Goal: Information Seeking & Learning: Compare options

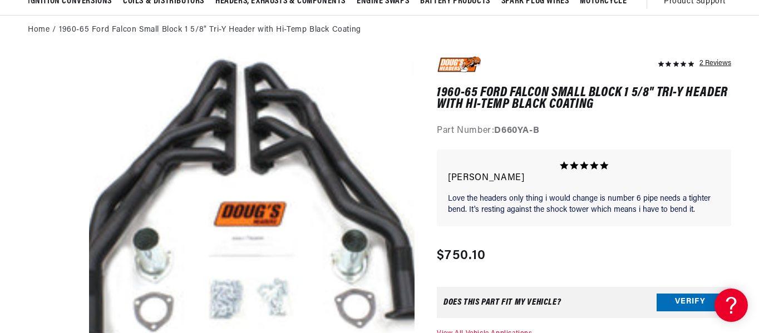
scroll to position [0, 1317]
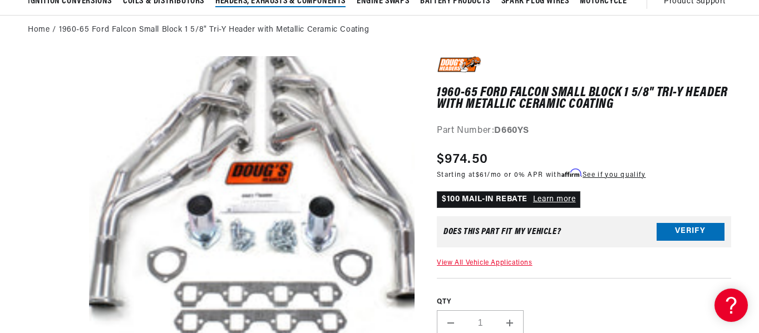
scroll to position [0, 659]
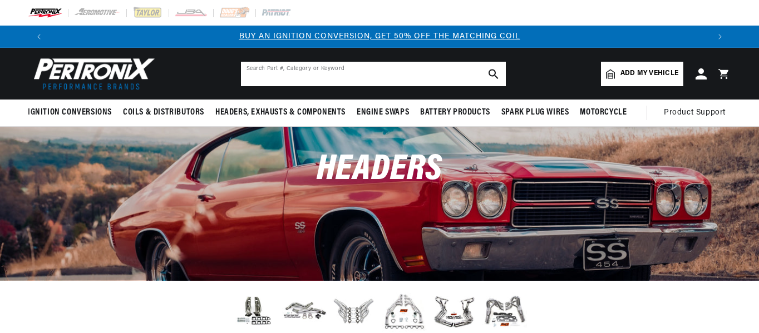
click at [318, 71] on input "text" at bounding box center [373, 74] width 265 height 24
paste input "THY-289Y-C"
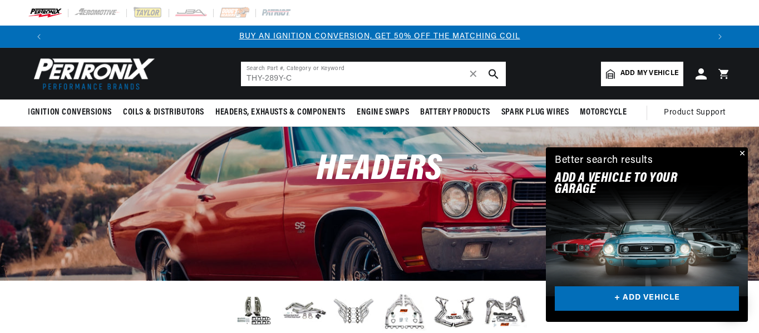
type input "THY-289Y-C"
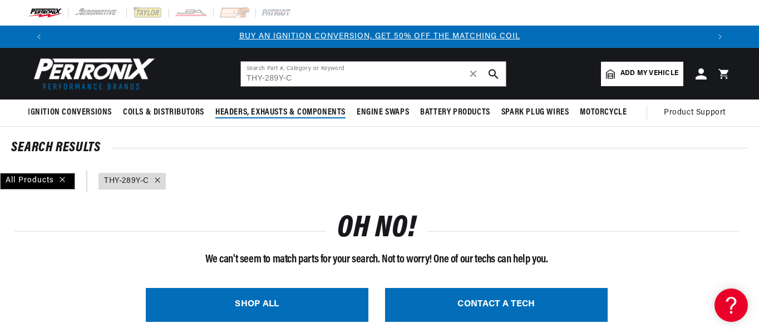
click at [278, 111] on span "Headers, Exhausts & Components" at bounding box center [280, 113] width 130 height 12
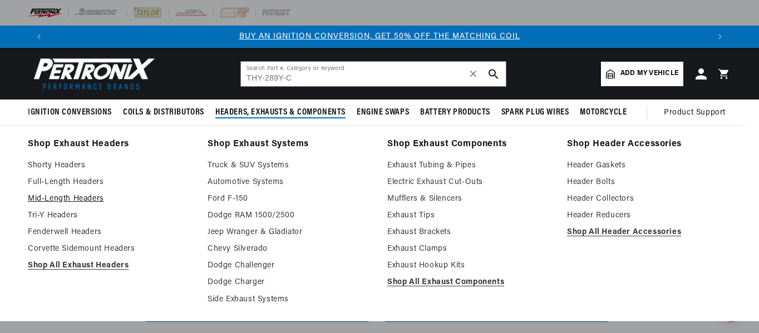
click at [70, 201] on link "Mid-Length Headers" at bounding box center [110, 198] width 164 height 13
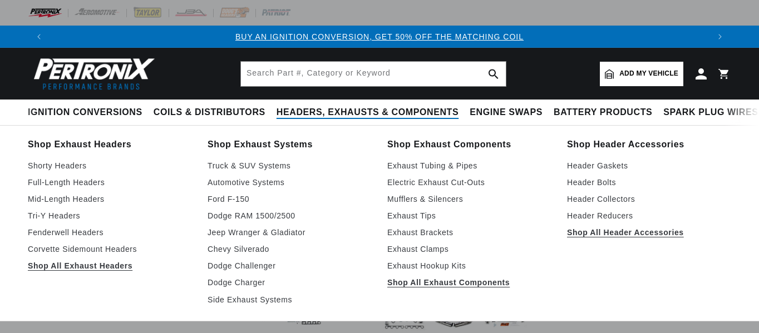
click at [315, 116] on span "Headers, Exhausts & Components" at bounding box center [367, 113] width 182 height 12
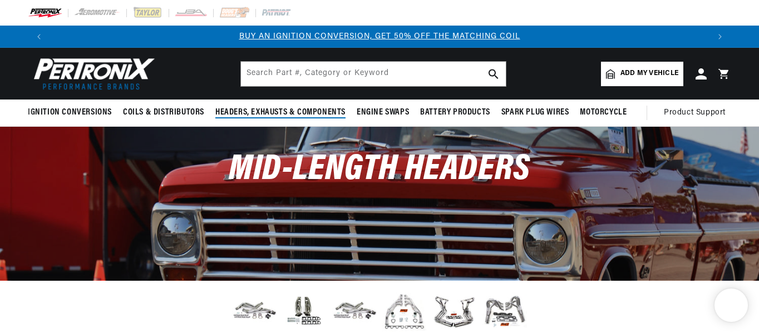
click at [309, 114] on span "Headers, Exhausts & Components" at bounding box center [280, 113] width 130 height 12
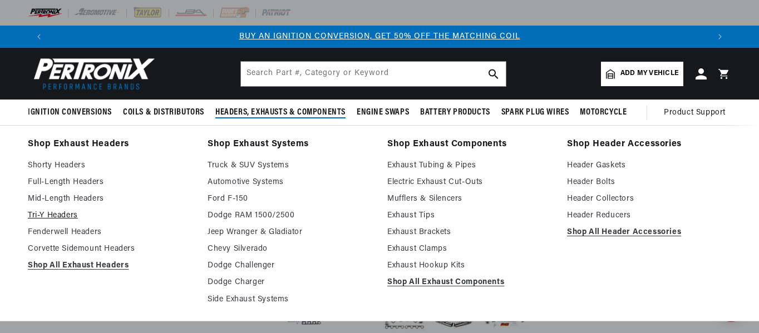
click at [56, 212] on link "Tri-Y Headers" at bounding box center [110, 215] width 164 height 13
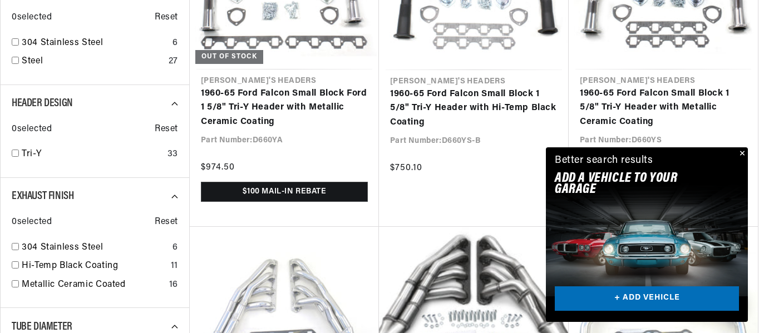
scroll to position [0, 659]
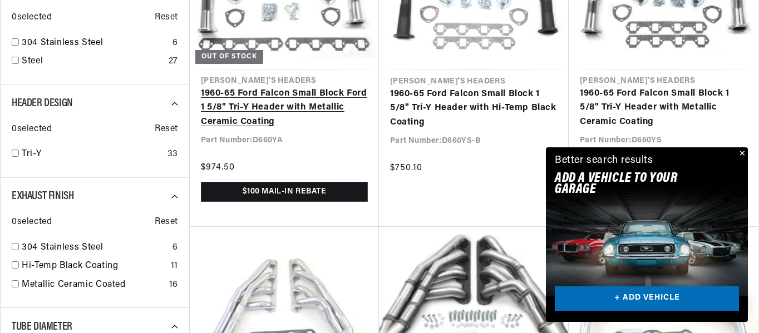
click at [281, 107] on link "1960-65 Ford Falcon Small Block Ford 1 5/8" Tri-Y Header with Metallic Ceramic …" at bounding box center [284, 108] width 167 height 43
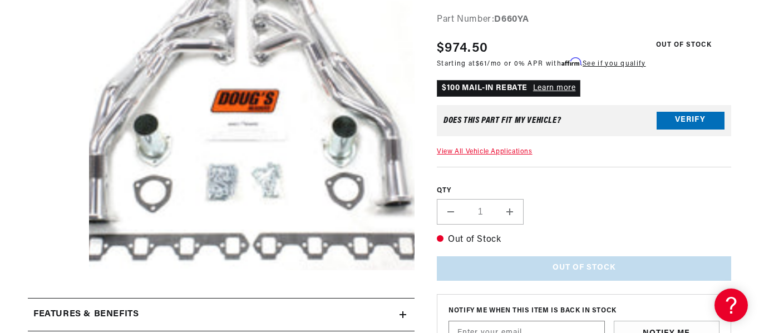
scroll to position [0, 1317]
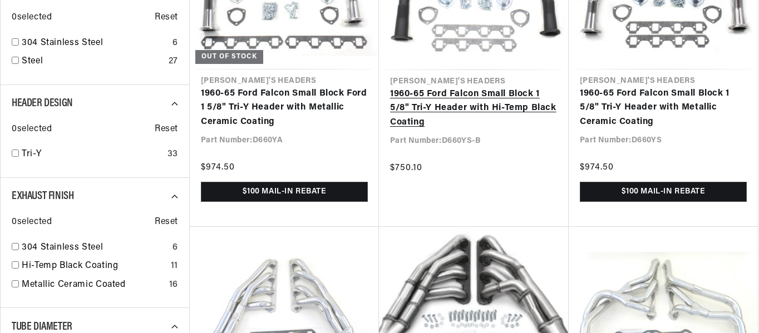
scroll to position [612, 0]
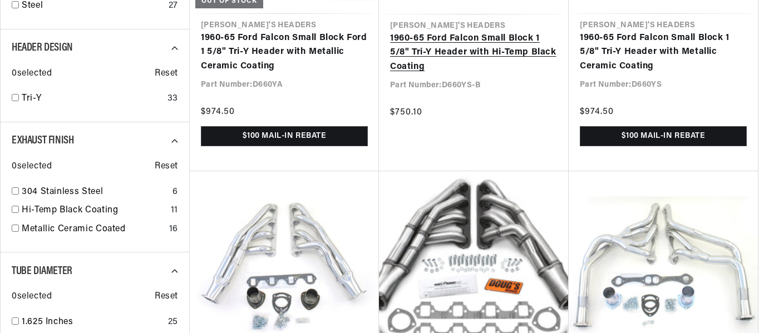
click at [468, 75] on link "1960-65 Ford Falcon Small Block 1 5/8" Tri-Y Header with Hi-Temp Black Coating" at bounding box center [473, 53] width 167 height 43
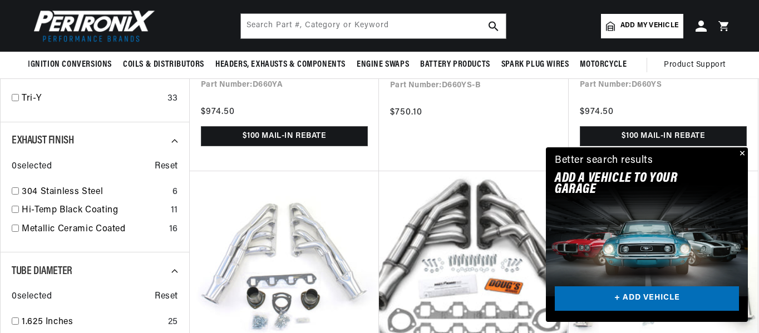
scroll to position [556, 0]
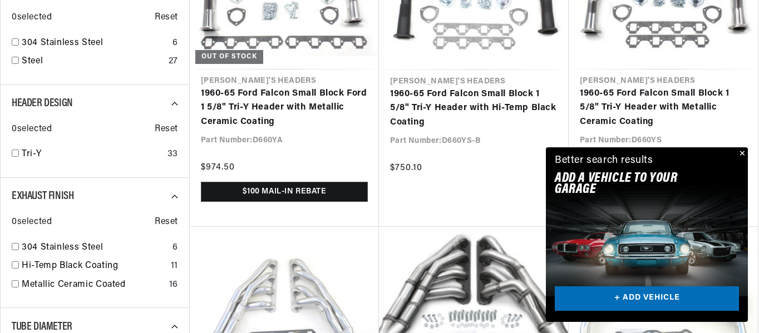
scroll to position [0, 659]
click at [742, 151] on button "Close" at bounding box center [740, 153] width 13 height 13
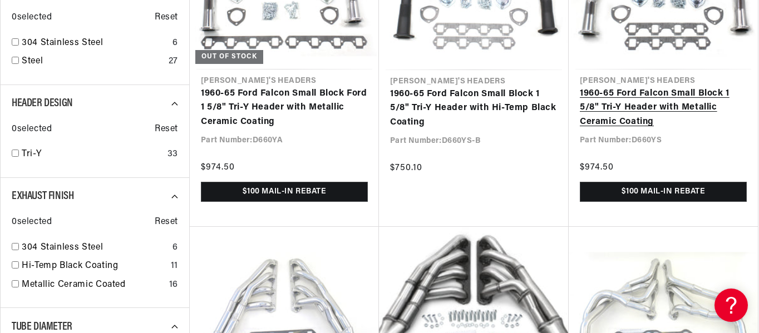
click at [641, 106] on link "1960-65 Ford Falcon Small Block 1 5/8" Tri-Y Header with Metallic Ceramic Coati…" at bounding box center [663, 108] width 167 height 43
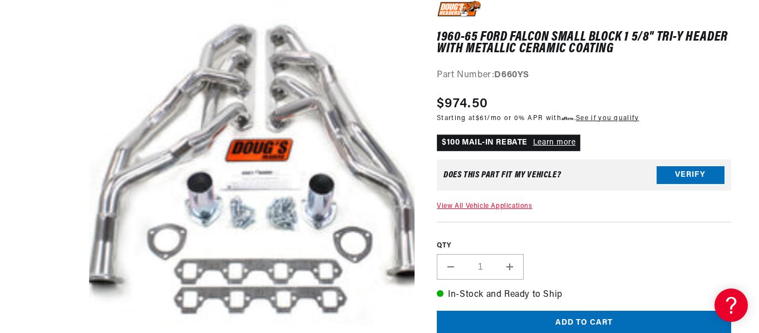
scroll to position [0, 659]
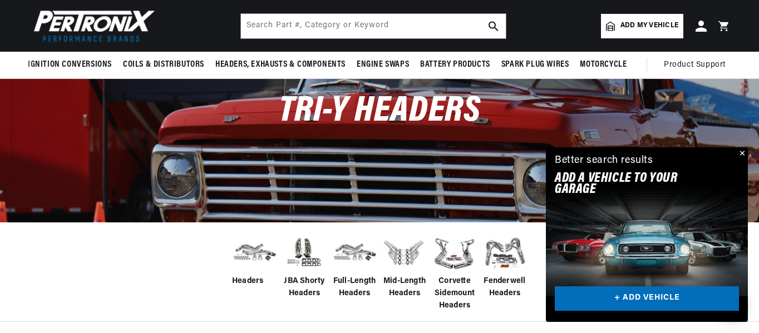
scroll to position [56, 0]
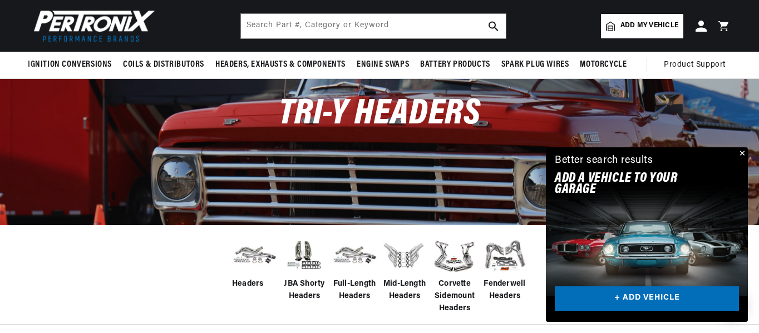
click at [360, 256] on img at bounding box center [354, 255] width 45 height 35
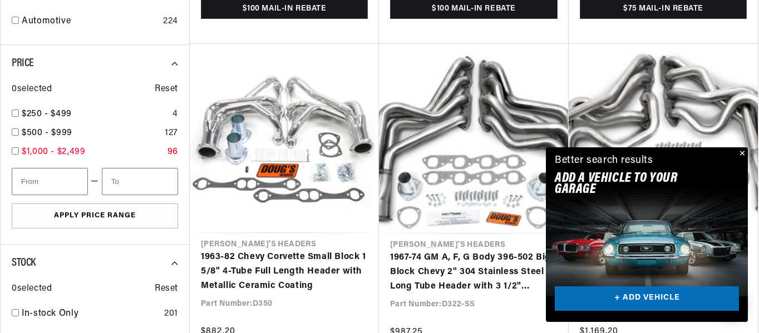
scroll to position [1505, 0]
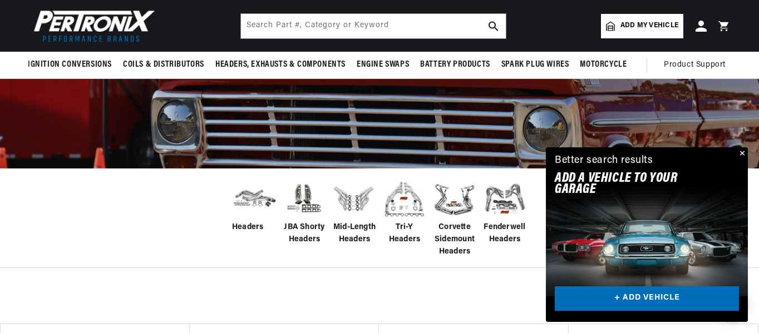
scroll to position [111, 0]
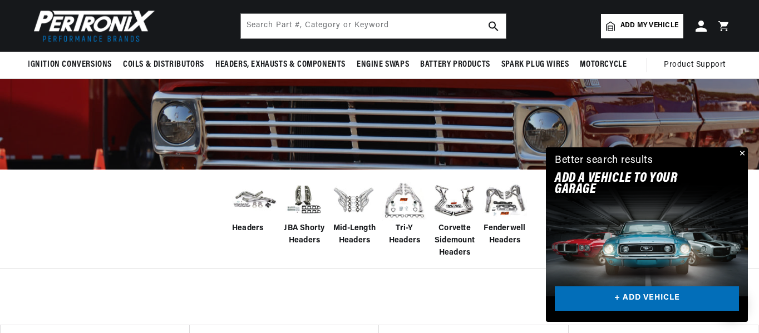
click at [399, 208] on img at bounding box center [404, 200] width 45 height 45
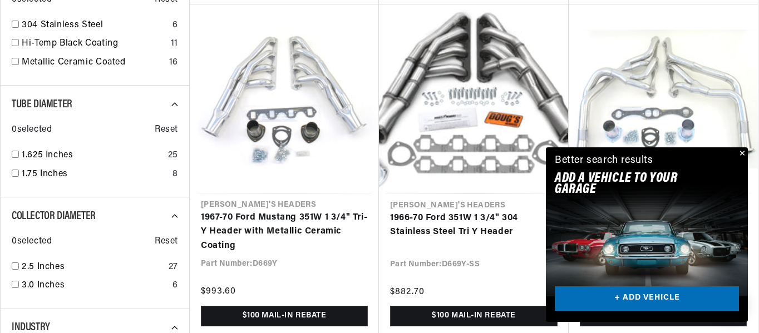
scroll to position [0, 659]
click at [742, 153] on button "Close" at bounding box center [740, 153] width 13 height 13
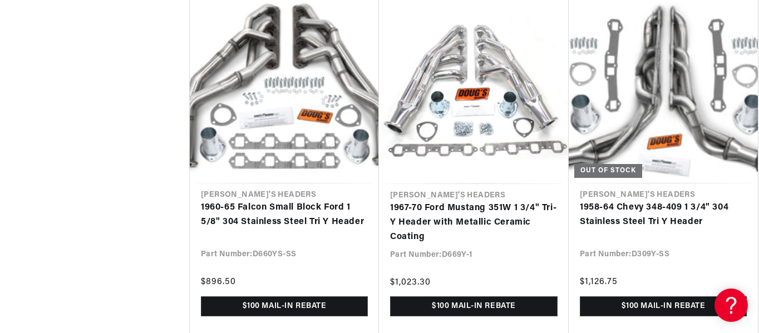
scroll to position [1502, 0]
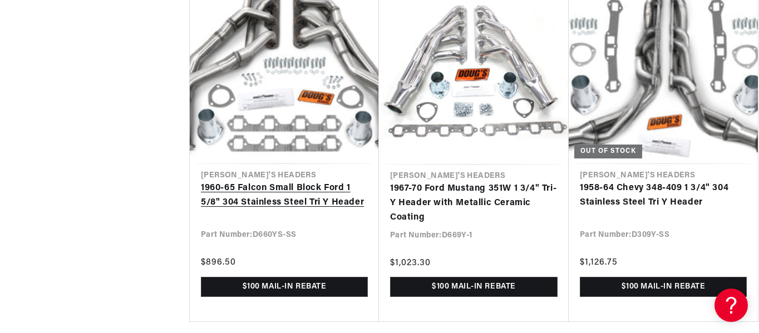
click at [243, 199] on link "1960-65 Falcon Small Block Ford 1 5/8" 304 Stainless Steel Tri Y Header" at bounding box center [284, 195] width 167 height 28
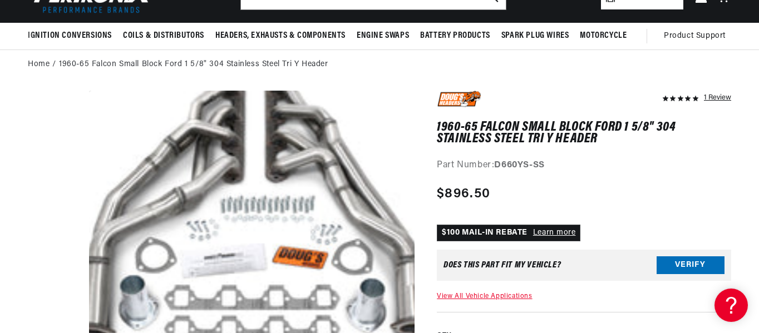
scroll to position [111, 0]
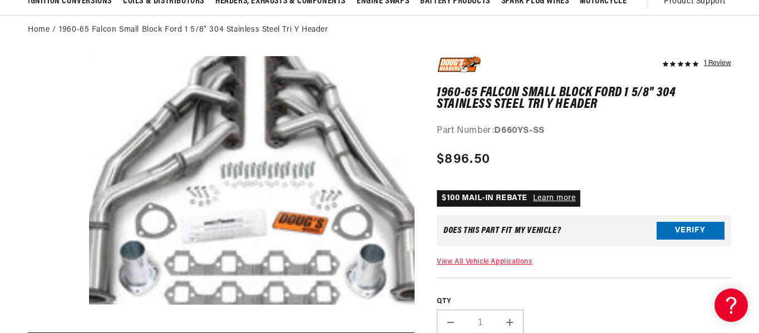
click at [56, 330] on button "Open media 1 in modal" at bounding box center [56, 330] width 0 height 0
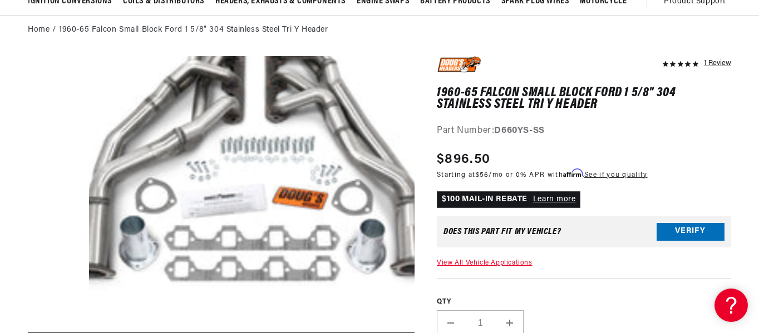
scroll to position [0, 0]
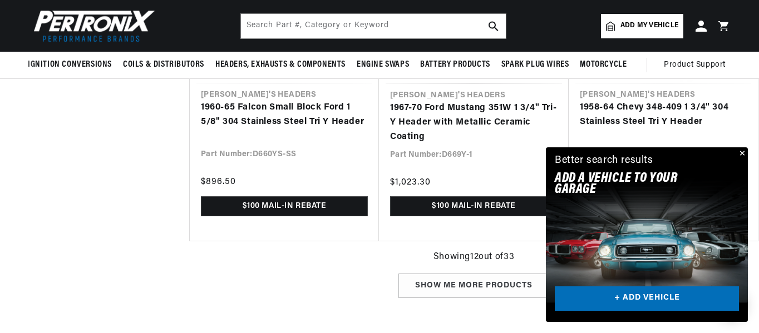
scroll to position [0, 659]
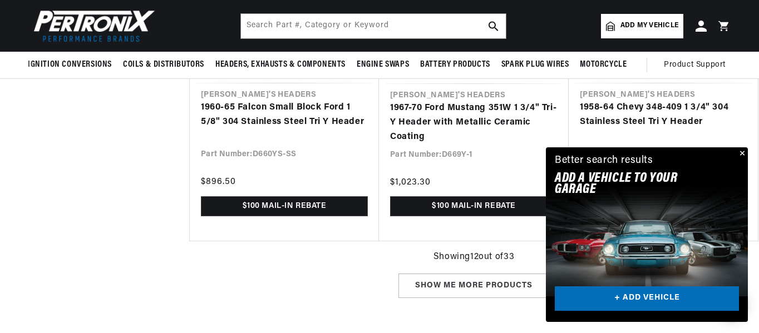
click at [741, 152] on button "Close" at bounding box center [740, 153] width 13 height 13
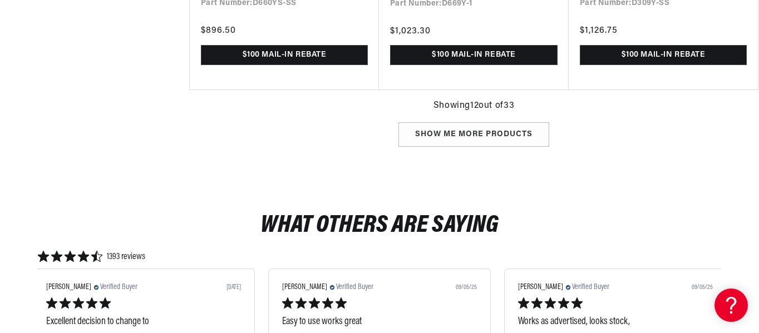
scroll to position [1750, 0]
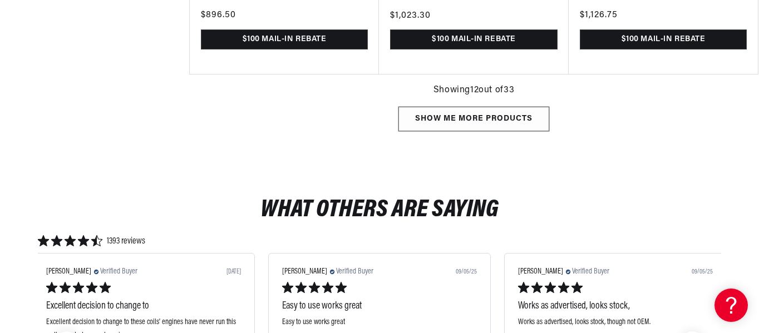
click at [510, 123] on div "Show me more products" at bounding box center [473, 119] width 151 height 25
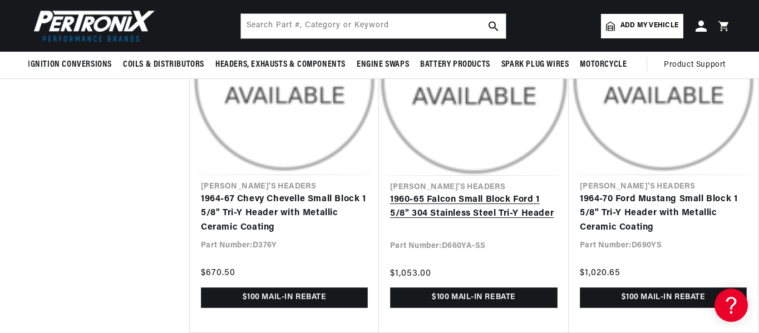
click at [511, 215] on link "1960-65 Falcon Small Block Ford 1 5/8" 304 Stainless Steel Tri-Y Header" at bounding box center [473, 207] width 167 height 28
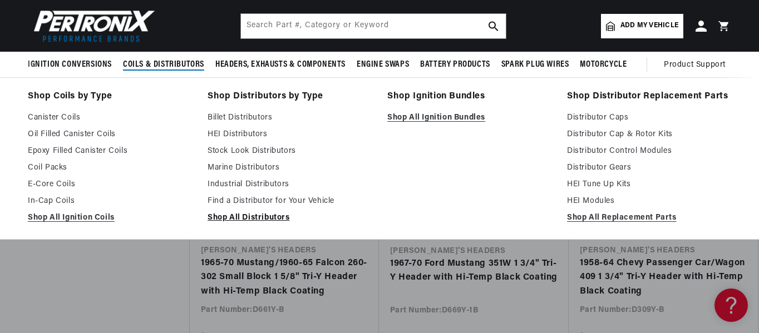
scroll to position [2782, 0]
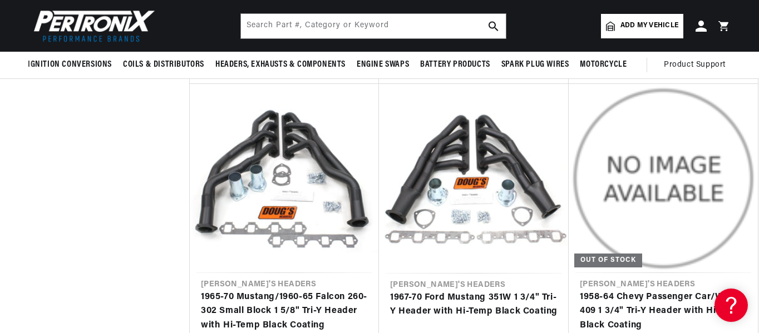
click at [545, 28] on header "Ignition Conversions Back Ignition Conversions Shop by Feature" at bounding box center [379, 26] width 759 height 52
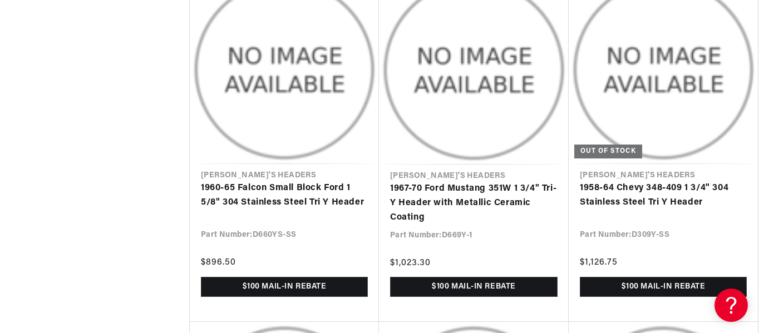
scroll to position [0, 264]
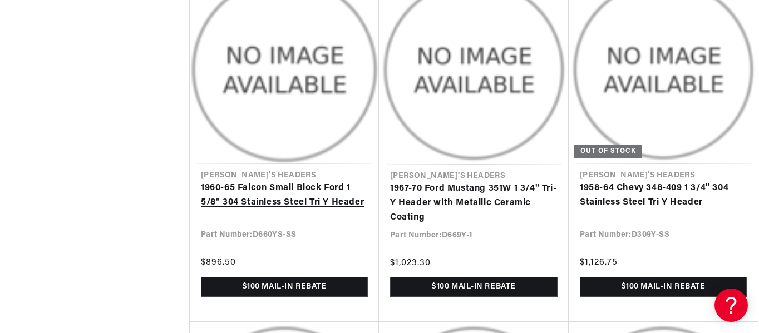
click at [317, 200] on link "1960-65 Falcon Small Block Ford 1 5/8" 304 Stainless Steel Tri Y Header" at bounding box center [284, 195] width 167 height 28
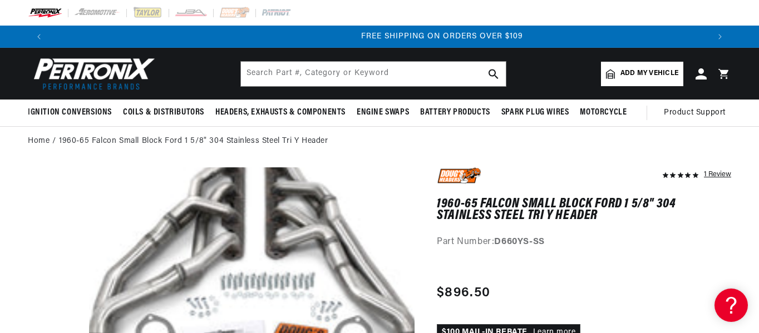
scroll to position [0, 1317]
